Goal: Information Seeking & Learning: Learn about a topic

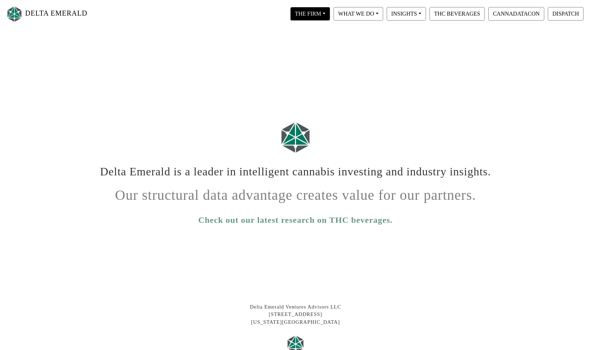
click at [305, 18] on button "THE FIRM" at bounding box center [310, 13] width 40 height 13
click at [304, 42] on link "Our People" at bounding box center [317, 43] width 56 height 11
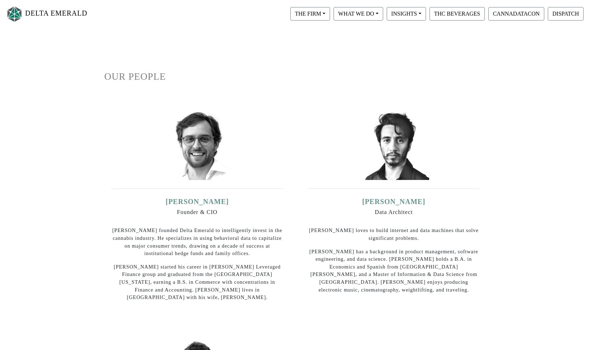
scroll to position [36, 0]
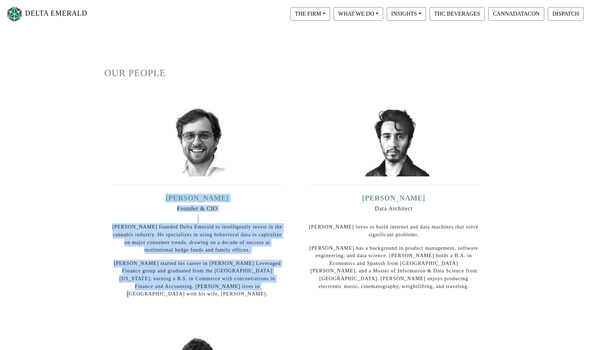
drag, startPoint x: 169, startPoint y: 197, endPoint x: 255, endPoint y: 284, distance: 122.5
click at [255, 284] on div "Ian Dominguez Founder & CIO Ian founded Delta Emerald to intelligently invest i…" at bounding box center [198, 246] width 172 height 104
copy div "Ian Dominguez Founder & CIO Ian founded Delta Emerald to intelligently invest i…"
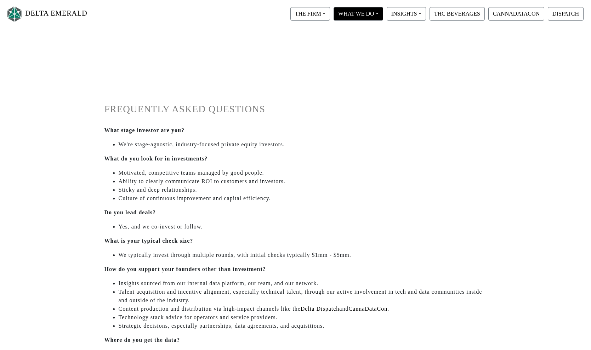
click at [330, 16] on button "WHAT WE DO" at bounding box center [310, 13] width 40 height 13
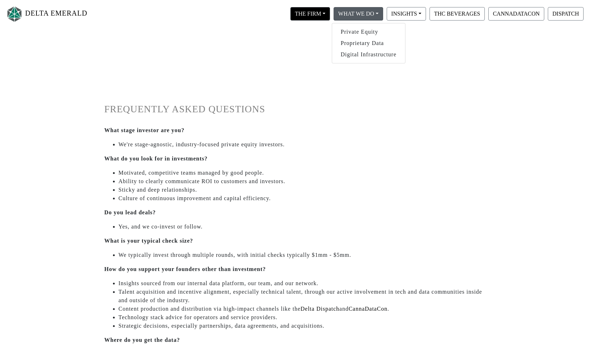
click at [320, 16] on button "THE FIRM" at bounding box center [310, 13] width 40 height 13
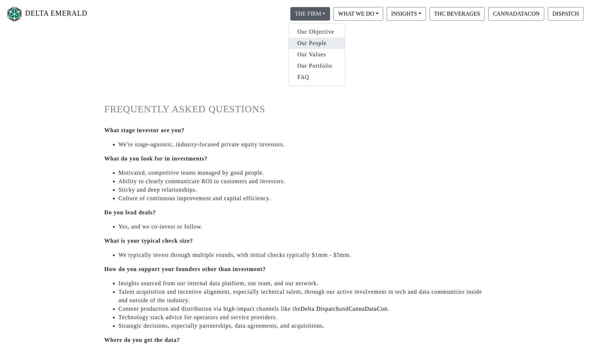
click at [316, 47] on link "Our People" at bounding box center [317, 43] width 56 height 11
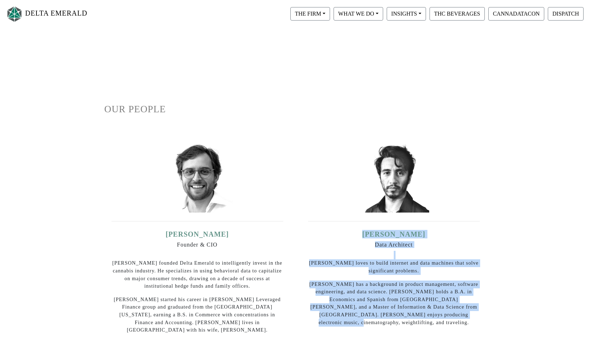
drag, startPoint x: 363, startPoint y: 231, endPoint x: 461, endPoint y: 312, distance: 127.3
click at [461, 312] on div "David Campos Data Architect David loves to build internet and data machines tha…" at bounding box center [394, 278] width 172 height 96
copy div "David Campos Data Architect David loves to build internet and data machines tha…"
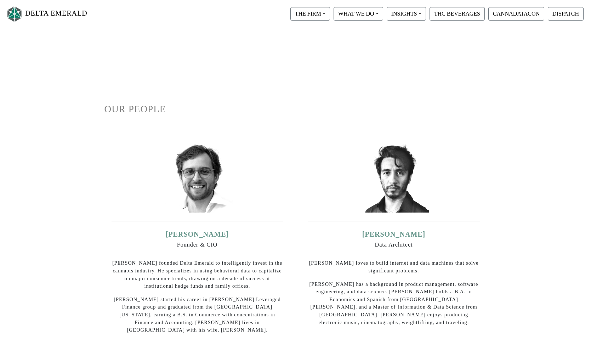
click at [351, 125] on div "OUR PEOPLE Ian Dominguez Founder & CIO Ian founded Delta Emerald to intelligent…" at bounding box center [295, 314] width 393 height 510
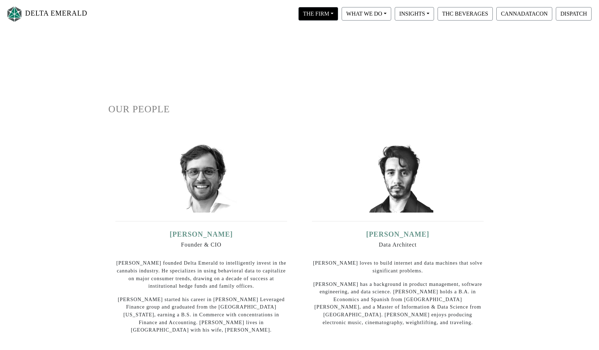
click at [332, 12] on button "THE FIRM" at bounding box center [319, 13] width 40 height 13
click at [327, 54] on link "Our Values" at bounding box center [325, 54] width 56 height 11
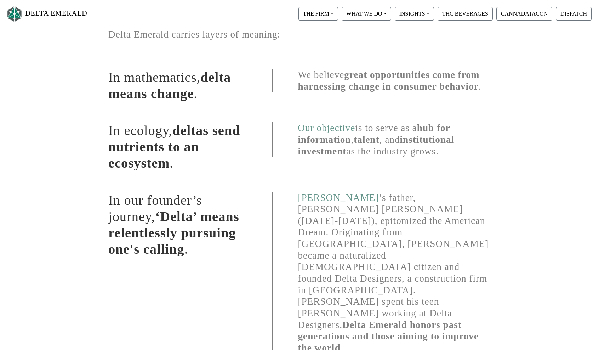
scroll to position [92, 0]
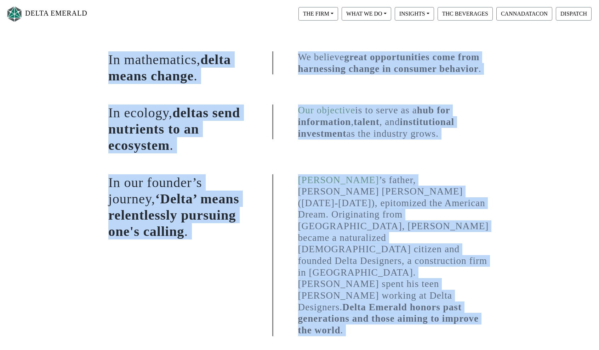
drag, startPoint x: 107, startPoint y: 55, endPoint x: 459, endPoint y: 337, distance: 450.3
click at [459, 337] on div "Delta Emerald carries layers of meaning: In mathematics, delta means change . W…" at bounding box center [300, 264] width 404 height 594
copy div "In mathematics, delta means change . We believe great opportunities come from h…"
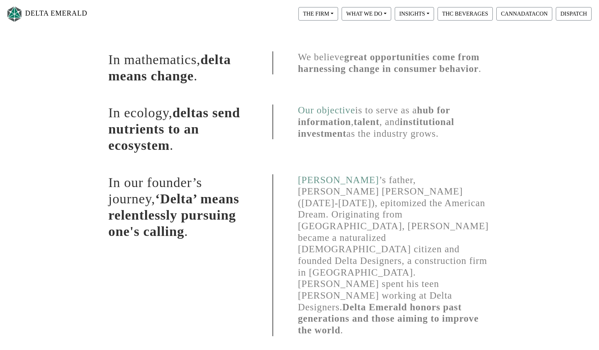
click at [161, 92] on div "In ecology, deltas send nutrients to an ecosystem ." at bounding box center [185, 121] width 164 height 69
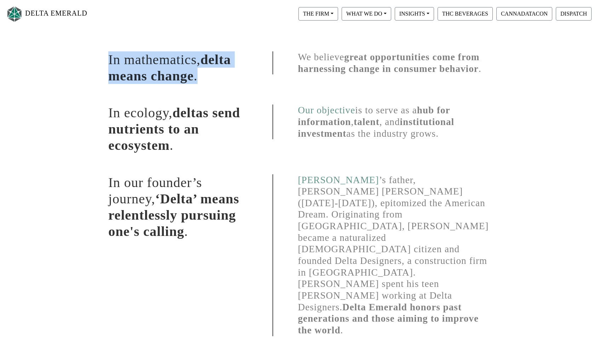
drag, startPoint x: 199, startPoint y: 75, endPoint x: 73, endPoint y: 62, distance: 126.8
click at [73, 62] on div "DELTA EMERALD THE FIRM Our Objective Our People Our Values Our Portfolio FAQ WH…" at bounding box center [299, 264] width 599 height 594
copy h1 "In mathematics, delta means change ."
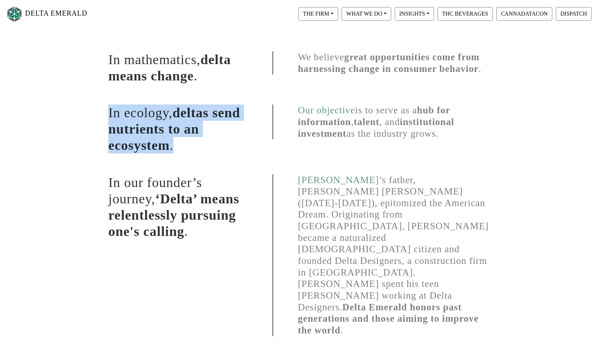
drag, startPoint x: 187, startPoint y: 145, endPoint x: 97, endPoint y: 107, distance: 97.4
click at [97, 107] on div "DELTA EMERALD THE FIRM Our Objective Our People Our Values Our Portfolio FAQ WH…" at bounding box center [299, 264] width 599 height 594
copy h1 "In ecology, deltas send nutrients to an ecosystem ."
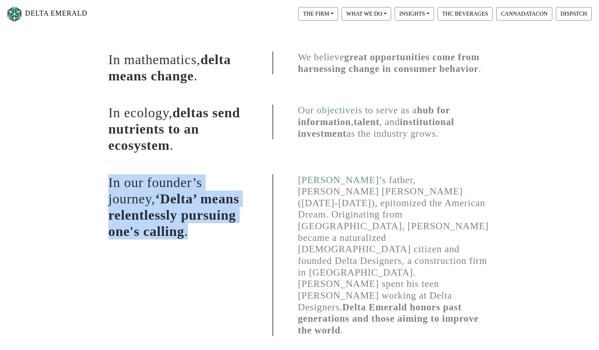
drag, startPoint x: 195, startPoint y: 230, endPoint x: 104, endPoint y: 172, distance: 107.8
click at [104, 172] on div "In our founder’s journey, ‘Delta’ means relentlessly pursuing one's calling ." at bounding box center [185, 248] width 164 height 182
copy h1 "In our founder’s journey, ‘Delta’ means relentlessly pursuing one's calling ."
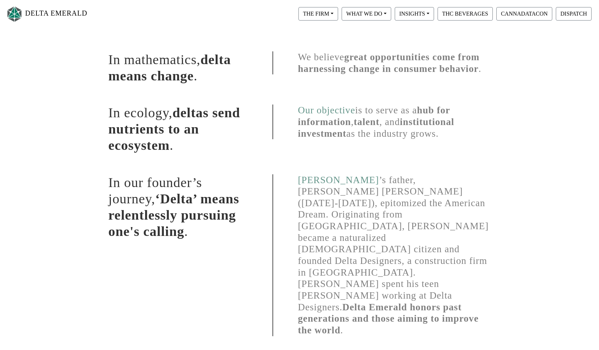
click at [307, 78] on div "We believe great opportunities come from harnessing change in consumer behavior…" at bounding box center [382, 60] width 230 height 53
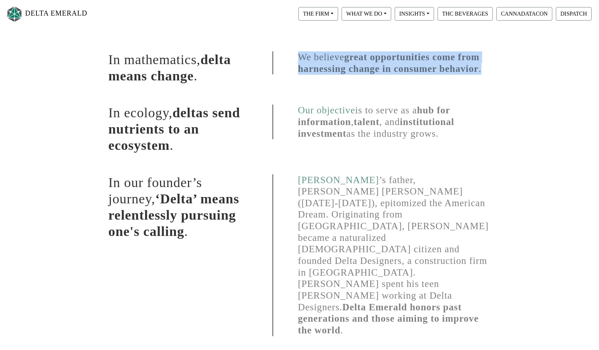
drag, startPoint x: 299, startPoint y: 55, endPoint x: 487, endPoint y: 66, distance: 189.1
click at [487, 66] on h1 "We believe great opportunities come from harnessing change in consumer behavior…" at bounding box center [381, 62] width 219 height 23
copy h1 "We believe great opportunities come from harnessing change in consumer behavior…"
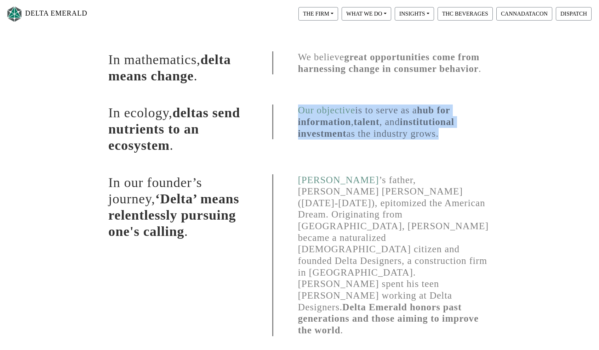
drag, startPoint x: 440, startPoint y: 135, endPoint x: 289, endPoint y: 112, distance: 152.5
click at [289, 112] on h1 "Our objective is to serve as a hub for information , talent , and institutional…" at bounding box center [381, 121] width 219 height 35
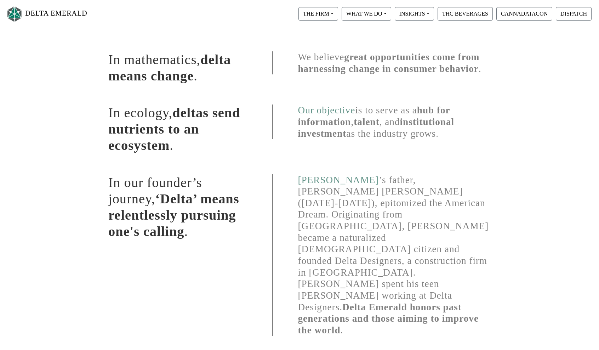
drag, startPoint x: 296, startPoint y: 109, endPoint x: 449, endPoint y: 132, distance: 154.4
click at [449, 133] on h1 "Our objective is to serve as a hub for information , talent , and institutional…" at bounding box center [381, 121] width 219 height 35
copy h1 "Our objective is to serve as a hub for information , talent , and institutional…"
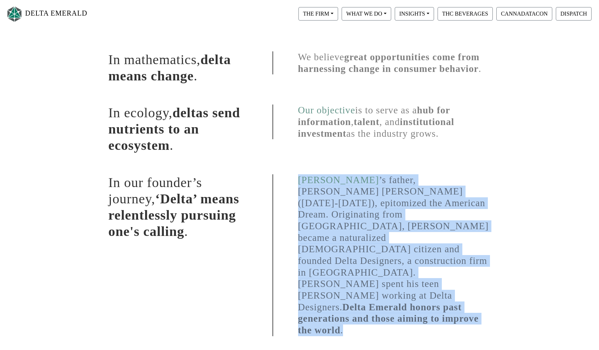
drag, startPoint x: 295, startPoint y: 179, endPoint x: 420, endPoint y: 275, distance: 157.6
click at [420, 275] on h1 "[PERSON_NAME] ’s father, [PERSON_NAME] [PERSON_NAME] ([DATE]-[DATE]), epitomize…" at bounding box center [381, 255] width 219 height 162
copy h1 "[PERSON_NAME] ’s father, [PERSON_NAME] [PERSON_NAME] ([DATE]-[DATE]), epitomize…"
